Goal: Information Seeking & Learning: Learn about a topic

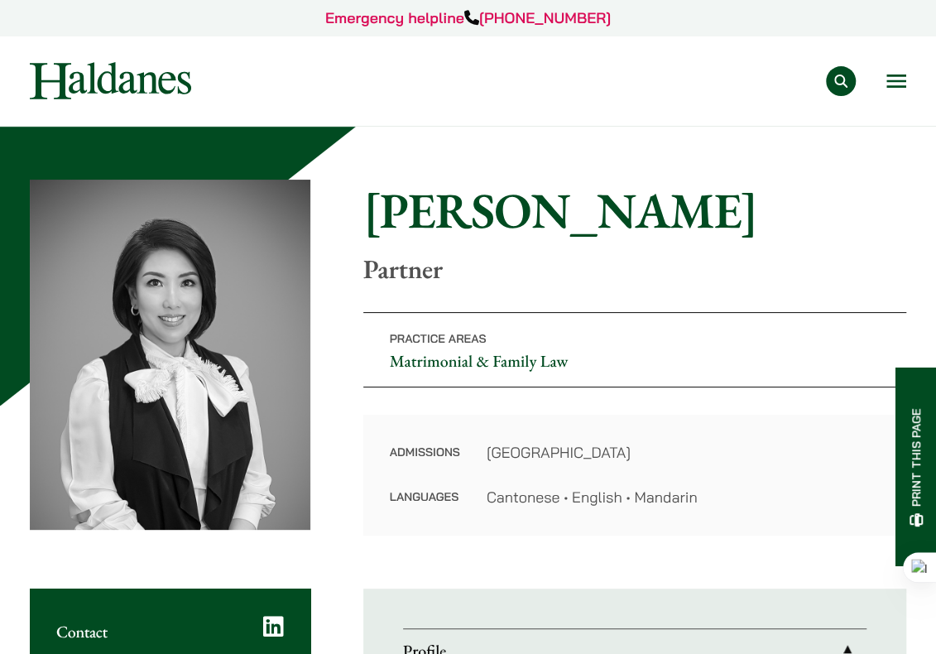
click at [87, 71] on img at bounding box center [110, 80] width 161 height 37
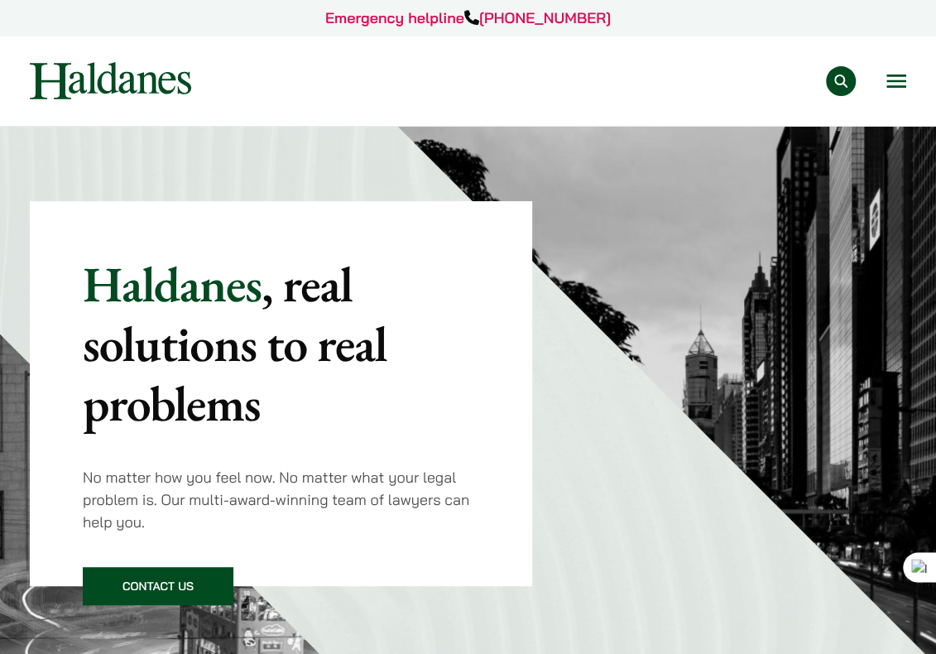
click at [901, 84] on button "Open menu" at bounding box center [897, 80] width 20 height 13
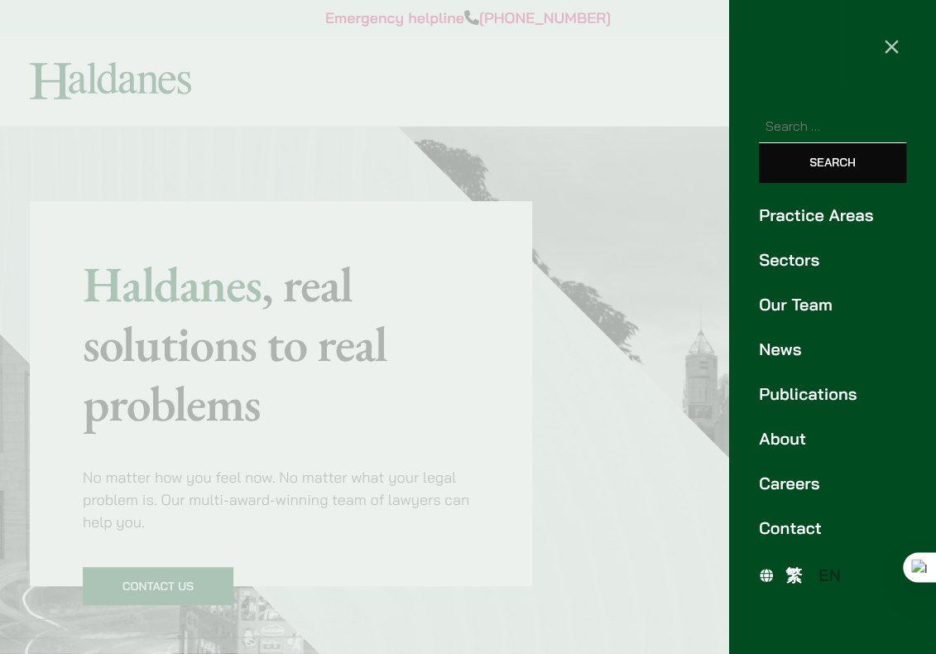
click at [791, 302] on link "Our Team" at bounding box center [832, 304] width 147 height 25
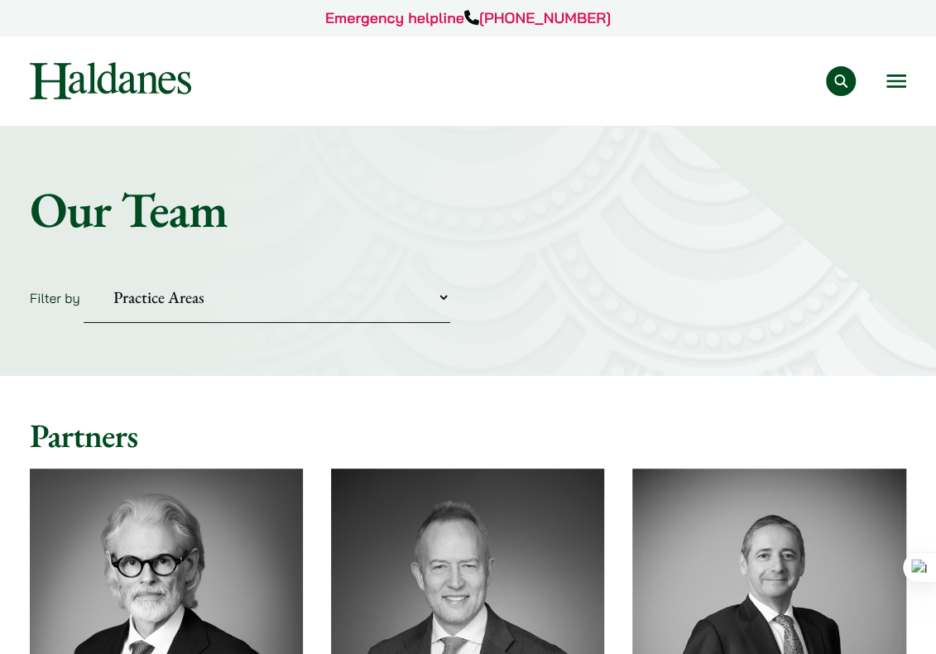
click at [896, 86] on button "Open menu" at bounding box center [897, 80] width 20 height 13
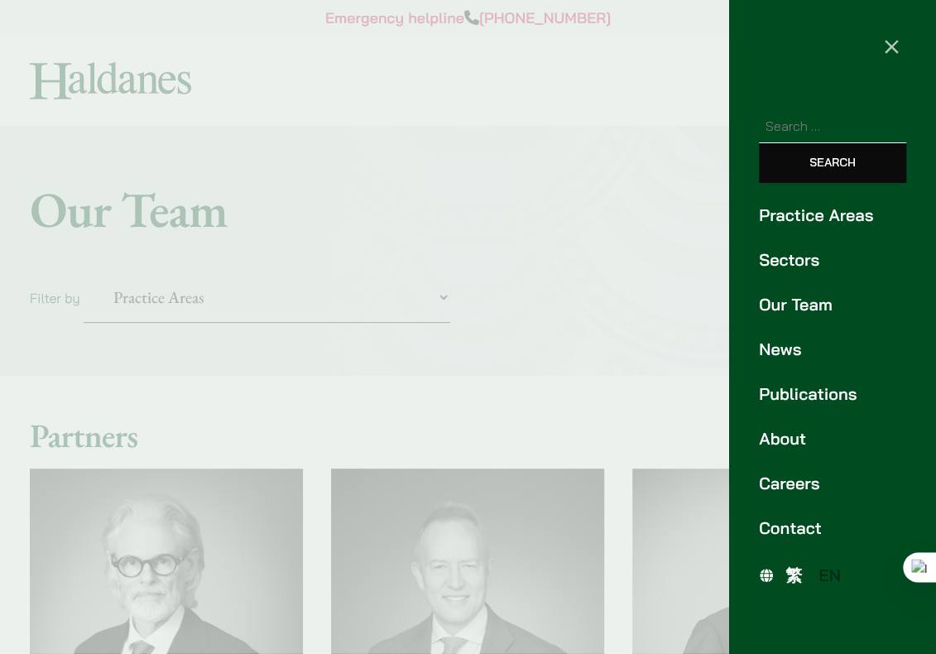
click at [785, 485] on link "Careers" at bounding box center [832, 483] width 147 height 25
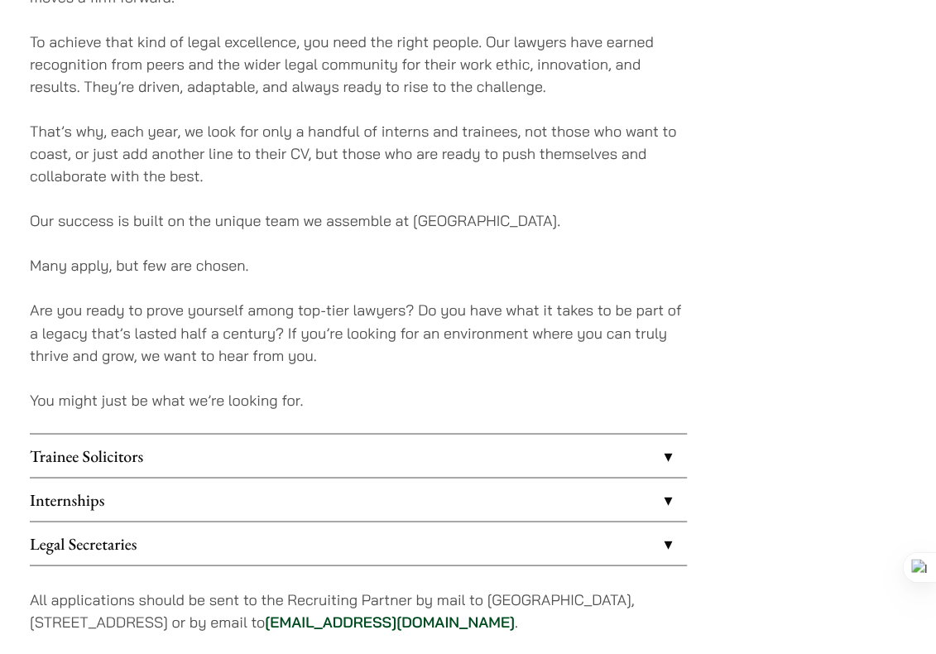
scroll to position [1324, 0]
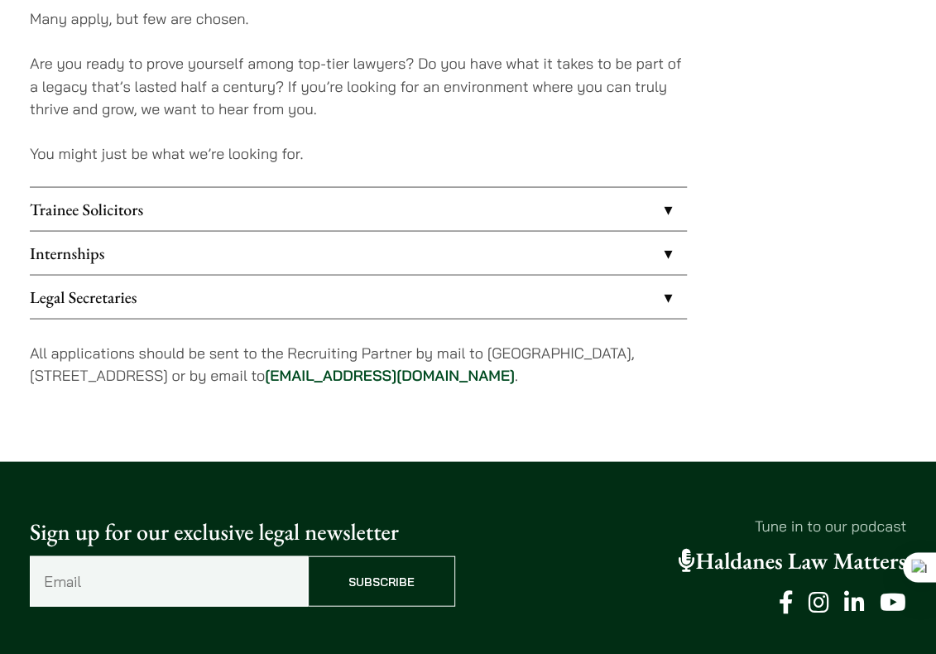
click at [152, 287] on link "Legal Secretaries" at bounding box center [358, 296] width 657 height 43
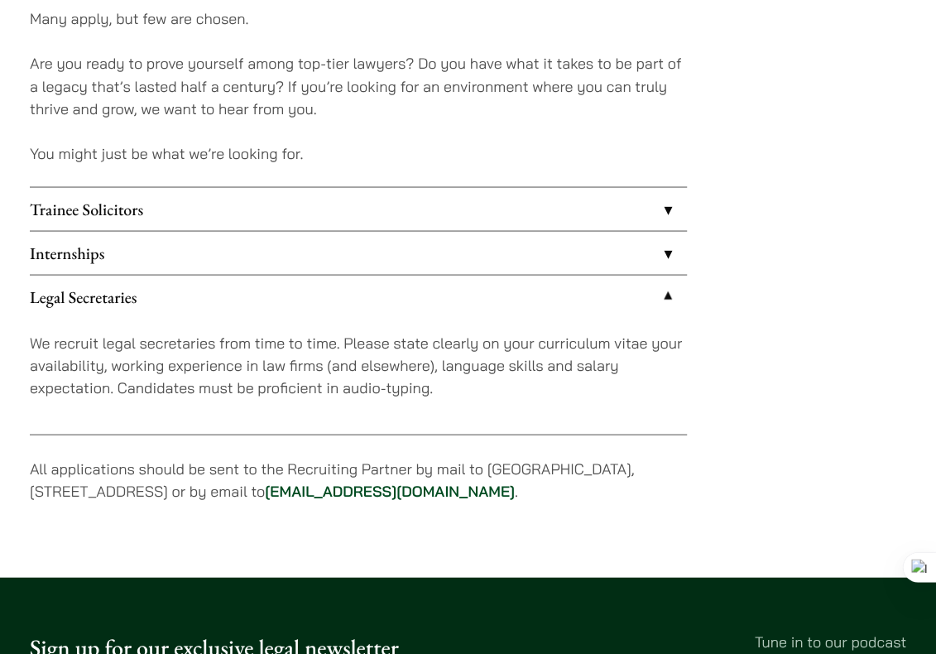
click at [164, 257] on link "Internships" at bounding box center [358, 252] width 657 height 43
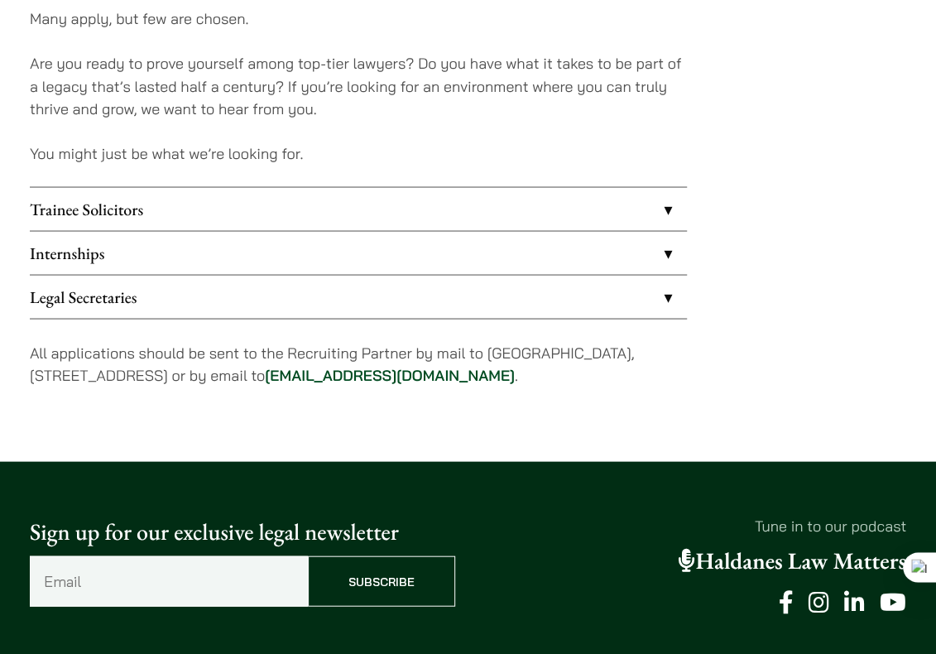
click at [193, 215] on link "Trainee Solicitors" at bounding box center [358, 208] width 657 height 43
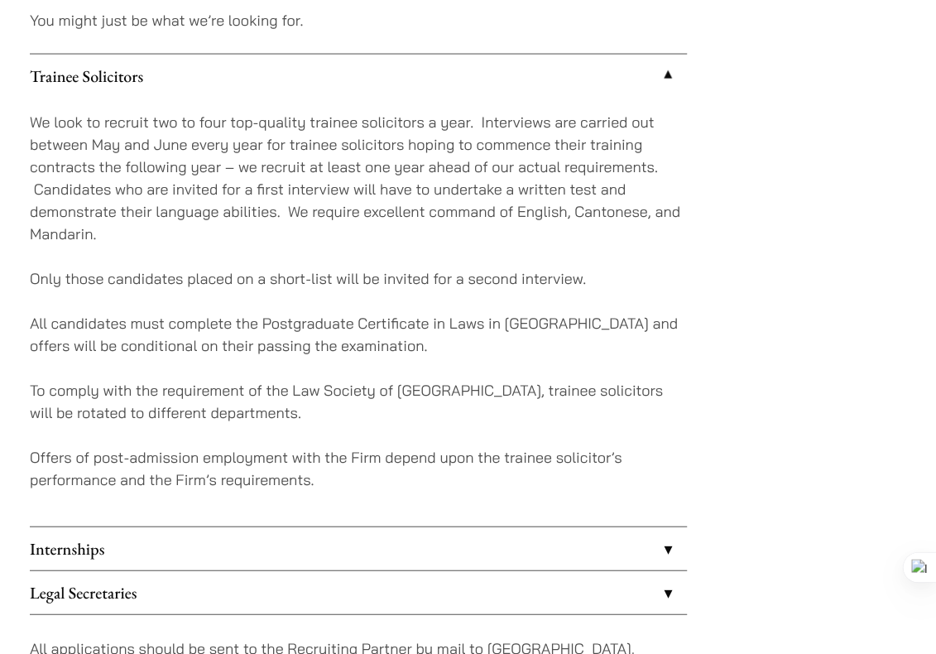
scroll to position [1573, 0]
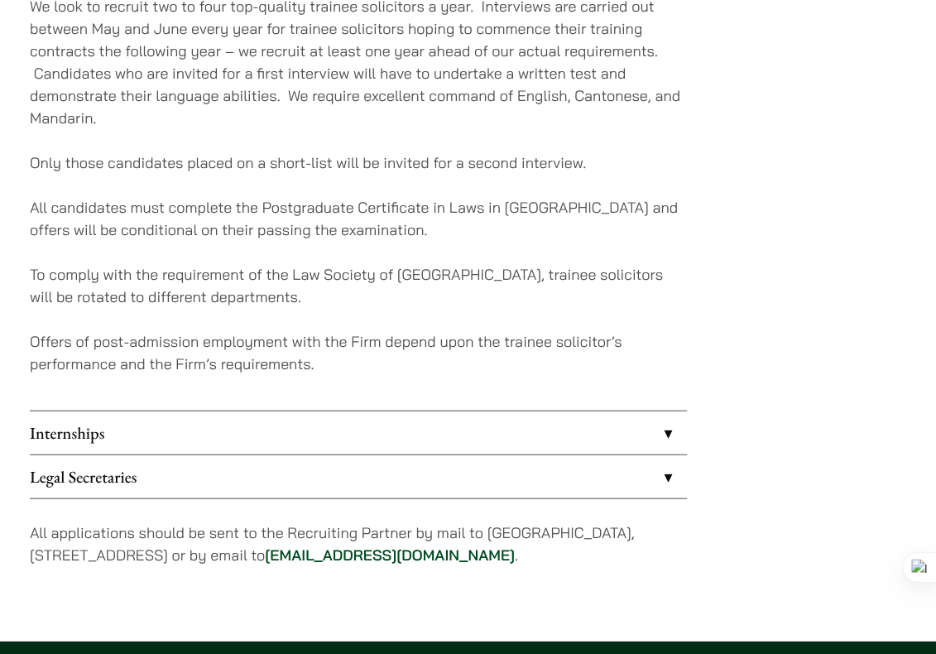
click at [150, 434] on link "Internships" at bounding box center [358, 432] width 657 height 43
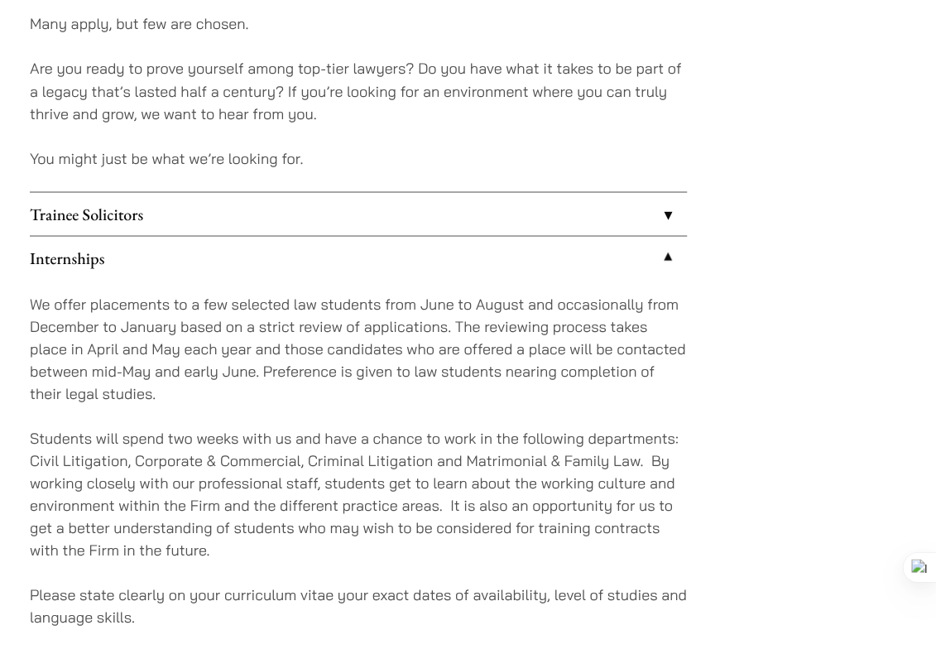
scroll to position [1242, 0]
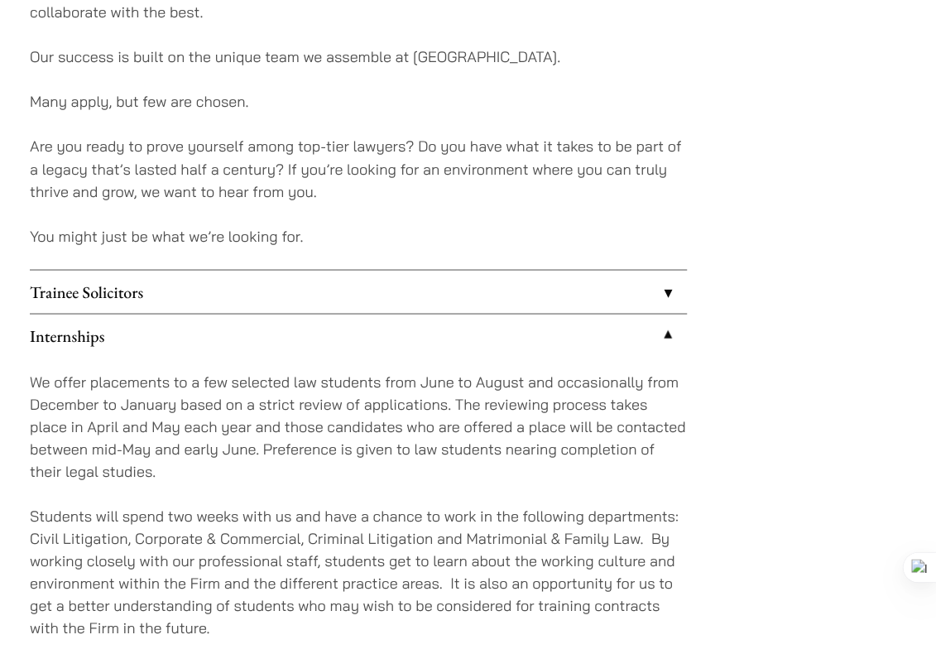
click at [166, 292] on link "Trainee Solicitors" at bounding box center [358, 291] width 657 height 43
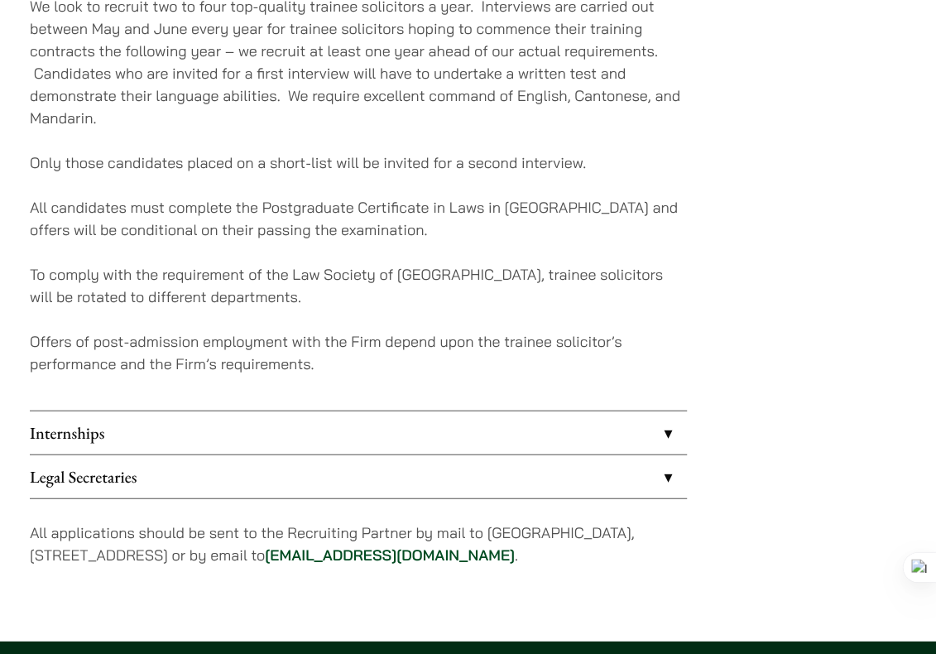
scroll to position [2159, 0]
